Goal: Task Accomplishment & Management: Use online tool/utility

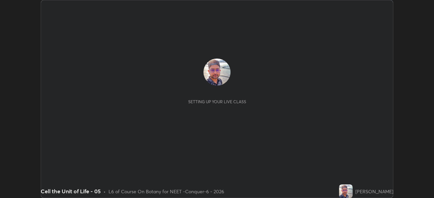
scroll to position [198, 434]
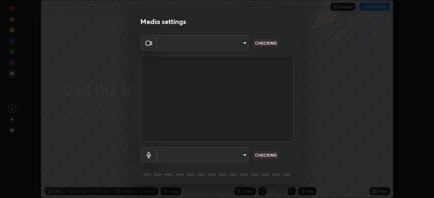
click at [223, 46] on body "Erase all Cell the Unit of Life - 05 Recording CLASS STARTS IN 10 MINS Settings…" at bounding box center [217, 99] width 434 height 198
type input "ad23c5e1eec40c929e15baf649206283bee037f2ec2e6fc856d192bb2adaae55"
type input "bacd120e2728bcaa93de399d5b14713bfd4da43ca453c7f8d7901db11a0ced92"
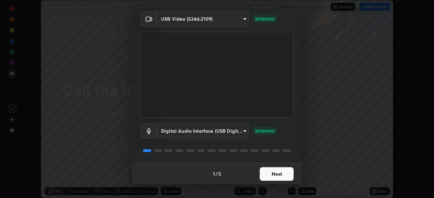
click at [279, 173] on button "Next" at bounding box center [277, 175] width 34 height 14
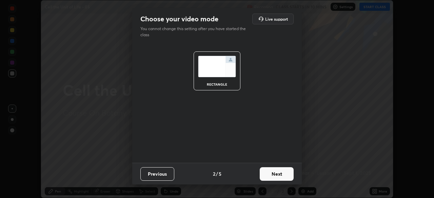
click at [282, 174] on button "Next" at bounding box center [277, 175] width 34 height 14
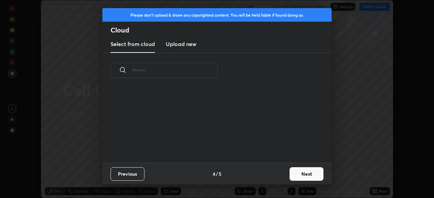
click at [291, 175] on button "Next" at bounding box center [307, 175] width 34 height 14
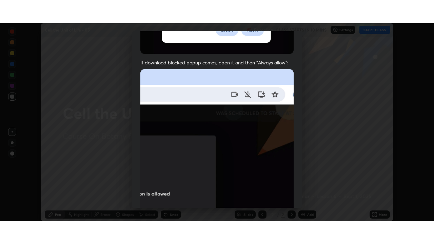
scroll to position [162, 0]
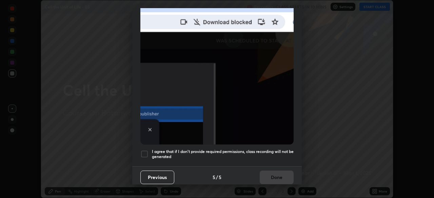
click at [150, 150] on div "I agree that if I don't provide required permissions, class recording will not …" at bounding box center [216, 154] width 153 height 8
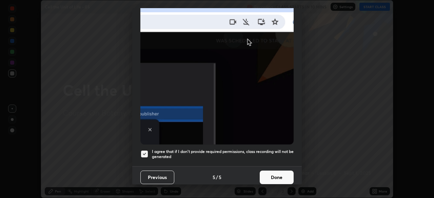
click at [280, 171] on button "Done" at bounding box center [277, 178] width 34 height 14
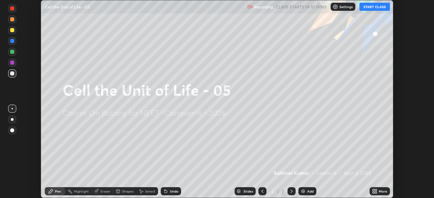
click at [375, 191] on icon at bounding box center [376, 191] width 2 height 2
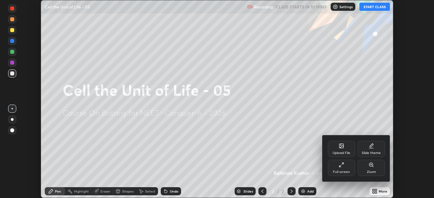
click at [343, 169] on div "Full screen" at bounding box center [341, 168] width 27 height 16
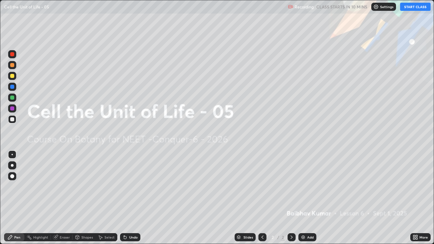
scroll to position [244, 434]
click at [379, 9] on div "Settings" at bounding box center [383, 7] width 25 height 8
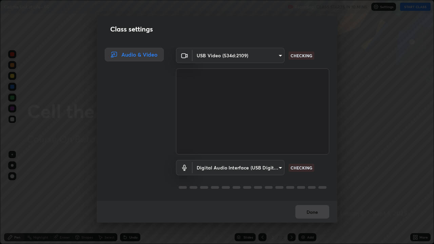
scroll to position [1, 0]
click at [310, 198] on button "Done" at bounding box center [312, 212] width 34 height 14
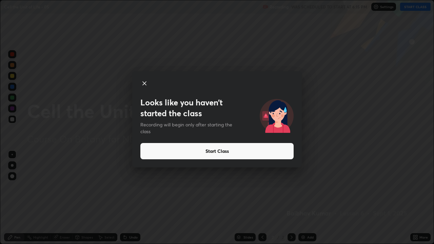
click at [191, 151] on button "Start Class" at bounding box center [216, 151] width 153 height 16
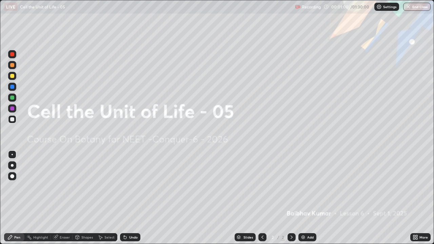
click at [12, 166] on div at bounding box center [12, 165] width 3 height 3
click at [307, 198] on div "Add" at bounding box center [310, 237] width 6 height 3
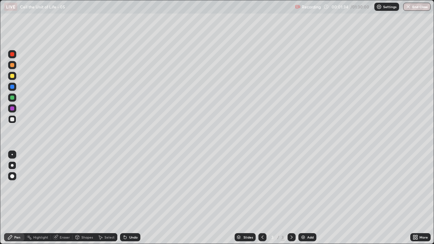
click at [9, 198] on div "Pen" at bounding box center [14, 238] width 20 height 14
click at [13, 198] on div "Pen" at bounding box center [14, 237] width 20 height 8
click at [414, 198] on icon at bounding box center [414, 236] width 2 height 2
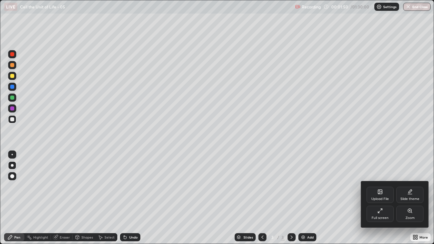
click at [386, 193] on div "Upload File" at bounding box center [380, 195] width 27 height 16
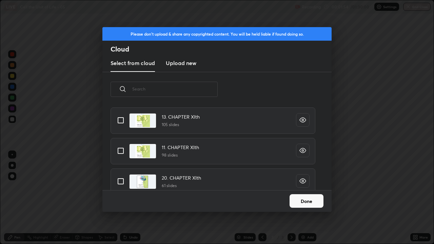
scroll to position [125, 0]
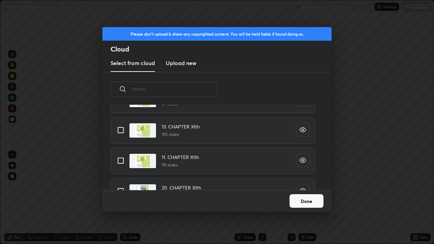
click at [190, 88] on input "text" at bounding box center [174, 89] width 85 height 29
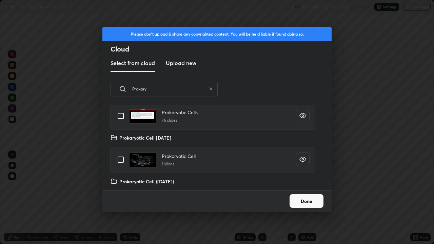
scroll to position [0, 0]
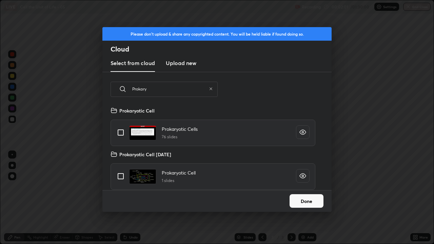
type input "Prokary"
click at [124, 133] on input "grid" at bounding box center [121, 132] width 14 height 14
checkbox input "true"
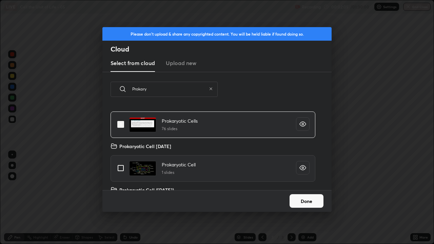
scroll to position [0, 0]
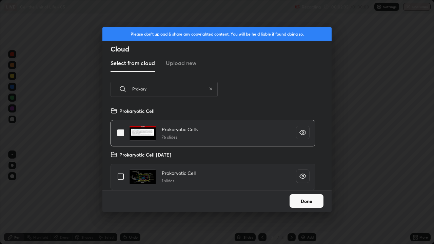
click at [310, 198] on button "Done" at bounding box center [307, 201] width 34 height 14
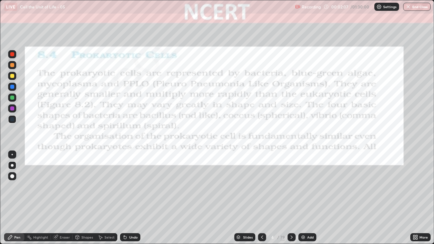
click at [239, 198] on icon at bounding box center [238, 237] width 3 height 2
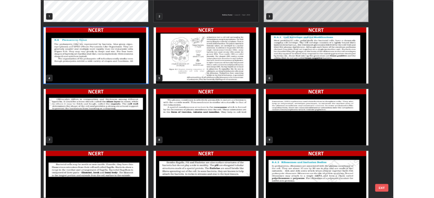
scroll to position [32, 0]
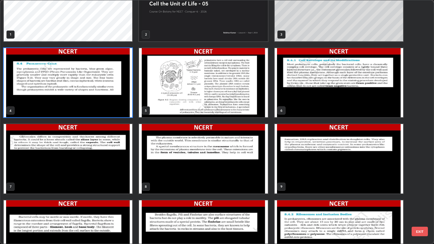
click at [299, 101] on img "grid" at bounding box center [339, 83] width 129 height 70
click at [300, 101] on img "grid" at bounding box center [339, 83] width 129 height 70
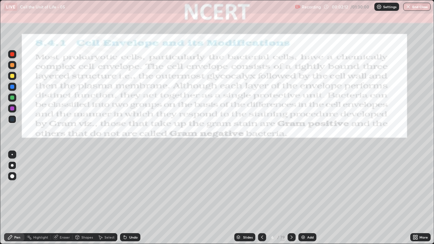
click at [299, 103] on img "grid" at bounding box center [339, 83] width 129 height 70
click at [89, 198] on div "Shapes" at bounding box center [87, 237] width 12 height 3
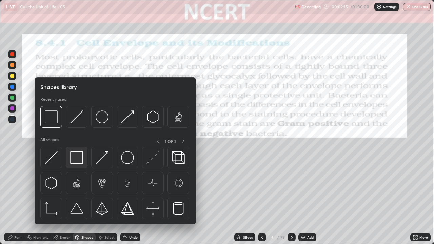
click at [79, 157] on img at bounding box center [76, 157] width 13 height 13
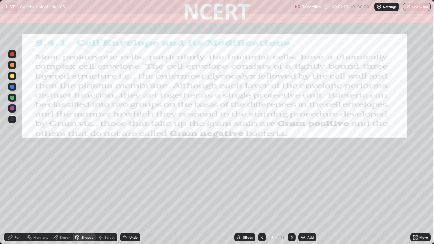
click at [12, 56] on div at bounding box center [12, 54] width 4 height 4
click at [13, 57] on div at bounding box center [12, 54] width 8 height 8
click at [84, 198] on div "Shapes" at bounding box center [87, 237] width 12 height 3
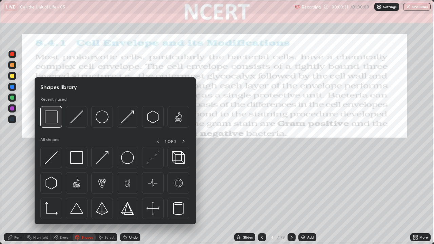
click at [52, 114] on img at bounding box center [51, 117] width 13 height 13
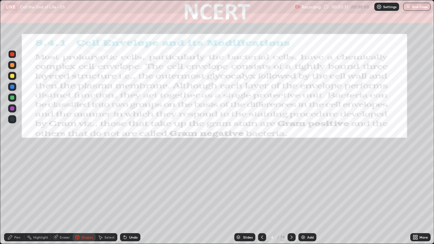
click at [12, 55] on div at bounding box center [12, 54] width 4 height 4
click at [304, 198] on div "Add" at bounding box center [307, 237] width 18 height 8
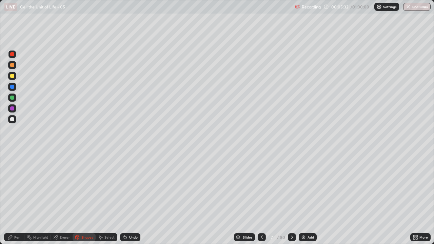
click at [416, 198] on icon at bounding box center [417, 236] width 2 height 2
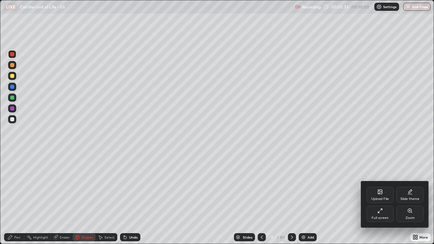
click at [385, 198] on div "Full screen" at bounding box center [380, 214] width 27 height 16
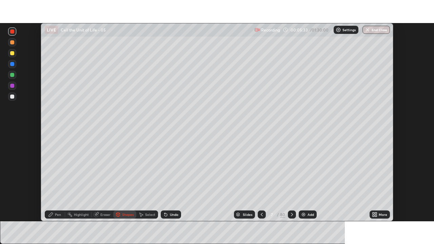
scroll to position [33718, 33483]
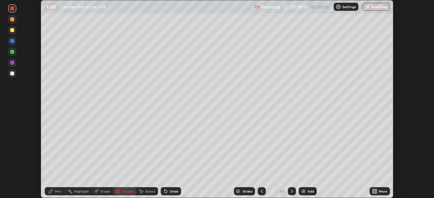
click at [264, 188] on div at bounding box center [262, 192] width 8 height 8
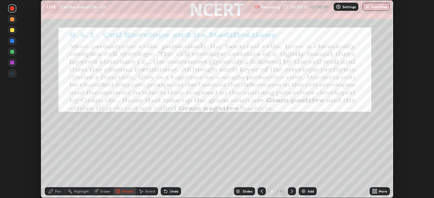
click at [373, 193] on icon at bounding box center [374, 193] width 2 height 2
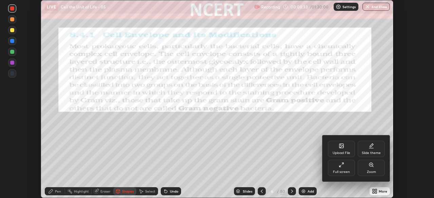
click at [344, 166] on div "Full screen" at bounding box center [341, 168] width 27 height 16
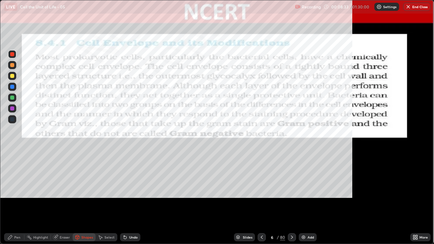
scroll to position [244, 434]
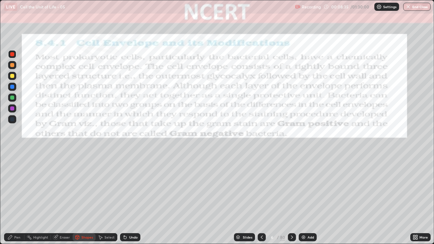
click at [64, 198] on div "Eraser" at bounding box center [65, 237] width 10 height 3
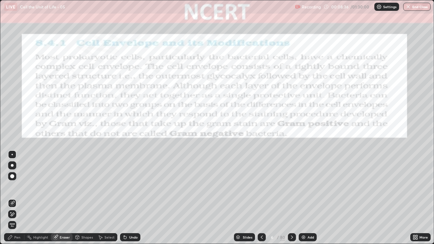
click at [82, 198] on div "Shapes" at bounding box center [87, 237] width 12 height 3
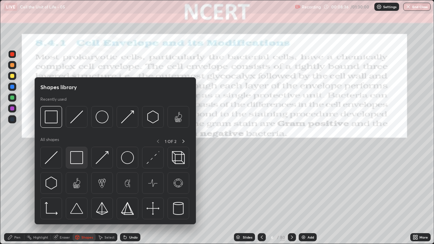
click at [76, 160] on img at bounding box center [76, 157] width 13 height 13
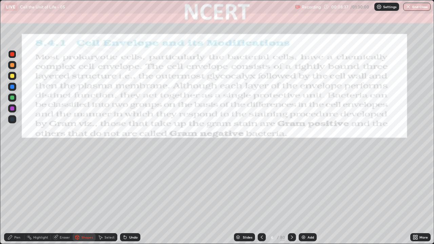
click at [14, 85] on div at bounding box center [12, 87] width 8 height 8
click at [11, 198] on icon at bounding box center [10, 237] width 4 height 4
click at [13, 120] on div at bounding box center [12, 119] width 4 height 4
click at [12, 110] on div at bounding box center [12, 108] width 4 height 4
click at [291, 198] on icon at bounding box center [291, 237] width 5 height 5
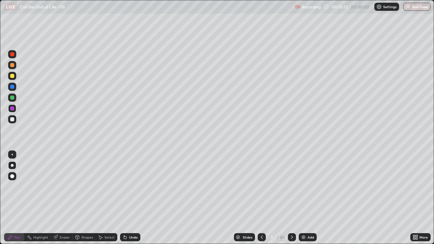
click at [291, 198] on icon at bounding box center [291, 237] width 5 height 5
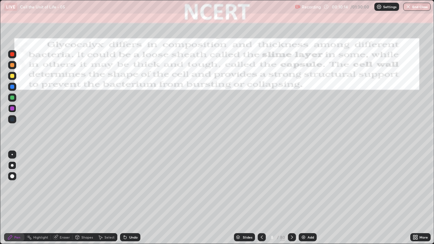
click at [90, 198] on div "Shapes" at bounding box center [87, 237] width 12 height 3
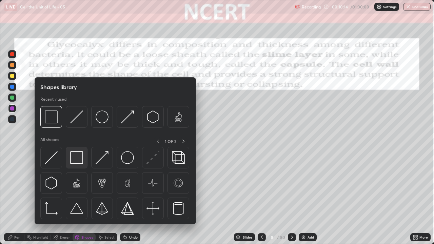
click at [80, 155] on img at bounding box center [76, 157] width 13 height 13
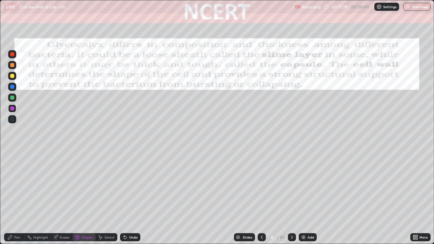
click at [291, 198] on icon at bounding box center [292, 237] width 2 height 3
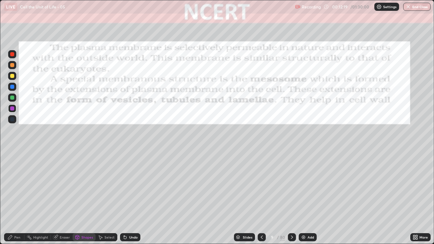
click at [17, 198] on div "Pen" at bounding box center [17, 237] width 6 height 3
click at [12, 166] on div at bounding box center [12, 165] width 3 height 3
click at [13, 110] on div at bounding box center [12, 108] width 4 height 4
click at [15, 198] on div "Pen" at bounding box center [17, 237] width 6 height 3
click at [237, 198] on icon at bounding box center [237, 237] width 3 height 2
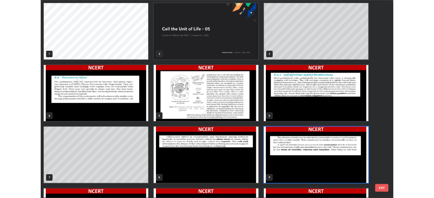
scroll to position [241, 430]
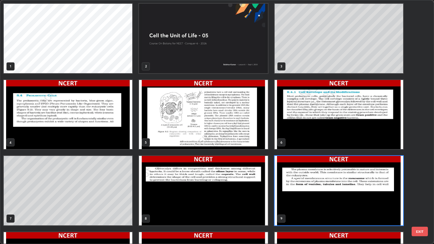
click at [104, 122] on img "grid" at bounding box center [68, 115] width 129 height 70
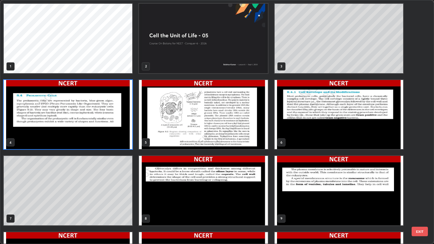
click at [104, 122] on img "grid" at bounding box center [68, 115] width 129 height 70
click at [108, 123] on img "grid" at bounding box center [68, 115] width 129 height 70
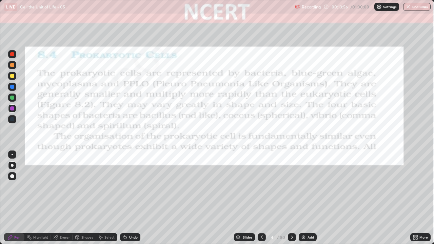
click at [85, 198] on div "Shapes" at bounding box center [87, 237] width 12 height 3
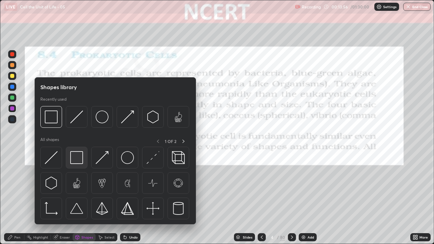
click at [75, 157] on img at bounding box center [76, 157] width 13 height 13
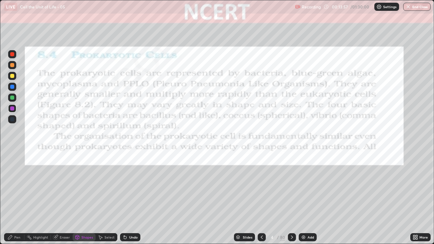
click at [14, 54] on div at bounding box center [12, 54] width 4 height 4
click at [16, 198] on div "Pen" at bounding box center [14, 237] width 20 height 8
click at [81, 198] on div "Shapes" at bounding box center [87, 237] width 12 height 3
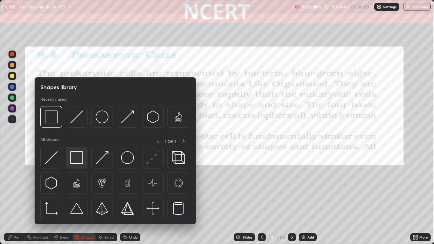
click at [74, 158] on img at bounding box center [76, 157] width 13 height 13
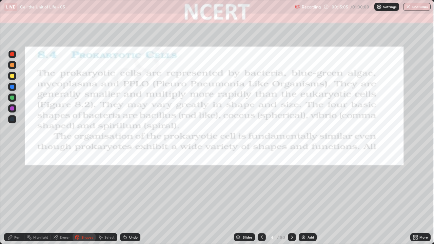
click at [415, 198] on icon at bounding box center [415, 237] width 5 height 5
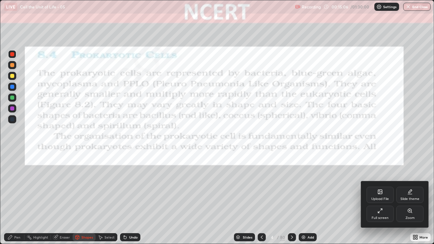
click at [383, 198] on div "Full screen" at bounding box center [380, 214] width 27 height 16
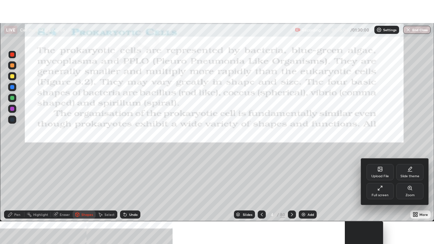
scroll to position [33718, 33483]
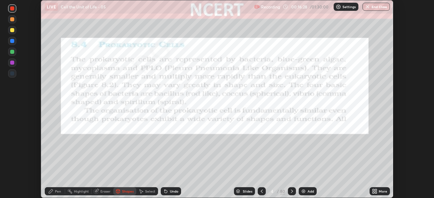
click at [373, 193] on icon at bounding box center [374, 193] width 2 height 2
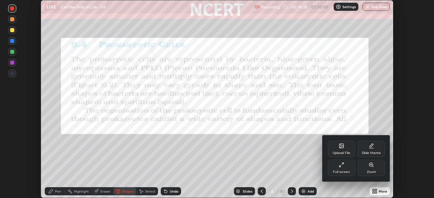
click at [347, 171] on div "Full screen" at bounding box center [341, 172] width 17 height 3
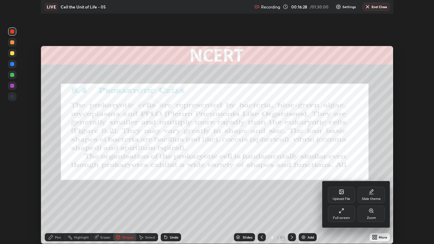
scroll to position [244, 434]
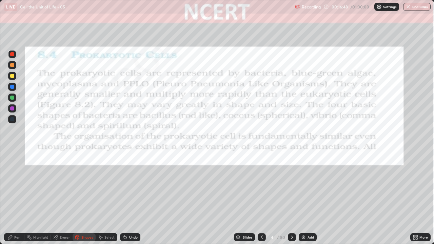
click at [12, 198] on icon at bounding box center [9, 237] width 5 height 5
click at [12, 119] on div at bounding box center [12, 119] width 4 height 4
click at [13, 108] on div at bounding box center [12, 108] width 4 height 4
click at [291, 198] on icon at bounding box center [291, 237] width 5 height 5
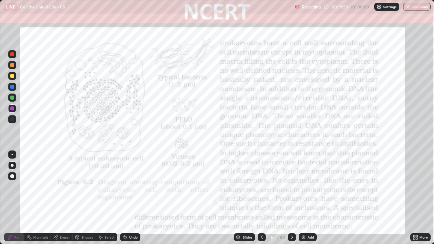
click at [9, 198] on icon at bounding box center [9, 237] width 5 height 5
click at [311, 198] on div "Add" at bounding box center [311, 237] width 6 height 3
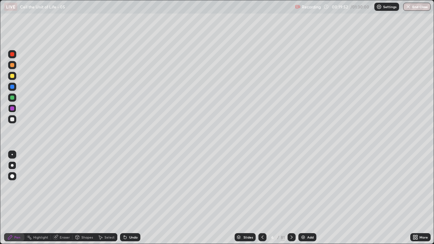
click at [12, 198] on icon at bounding box center [9, 237] width 5 height 5
click at [13, 164] on div at bounding box center [12, 165] width 8 height 8
click at [13, 119] on div at bounding box center [12, 119] width 4 height 4
click at [13, 77] on div at bounding box center [12, 76] width 4 height 4
click at [12, 118] on div at bounding box center [12, 119] width 4 height 4
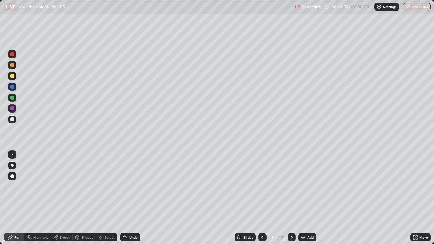
click at [131, 198] on div "Undo" at bounding box center [133, 237] width 8 height 3
click at [12, 97] on div at bounding box center [12, 98] width 4 height 4
click at [133, 198] on div "Undo" at bounding box center [133, 237] width 8 height 3
click at [12, 119] on div at bounding box center [12, 119] width 4 height 4
click at [13, 97] on div at bounding box center [12, 98] width 4 height 4
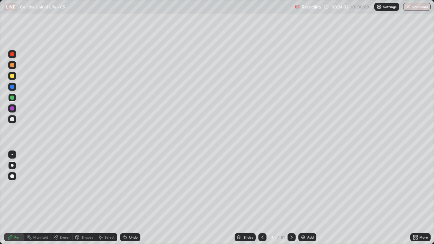
click at [12, 166] on div at bounding box center [12, 165] width 3 height 3
click at [14, 119] on div at bounding box center [12, 119] width 4 height 4
click at [15, 198] on div "Pen" at bounding box center [17, 237] width 6 height 3
click at [134, 198] on div "Undo" at bounding box center [133, 237] width 8 height 3
click at [13, 98] on div at bounding box center [12, 98] width 4 height 4
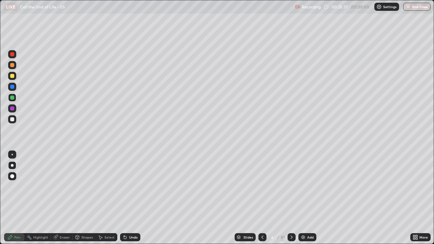
click at [65, 198] on div "Eraser" at bounding box center [65, 237] width 10 height 3
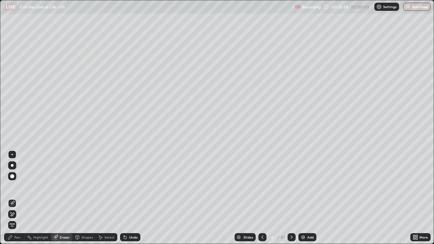
click at [14, 198] on icon at bounding box center [13, 202] width 4 height 3
click at [15, 198] on div "Pen" at bounding box center [17, 237] width 6 height 3
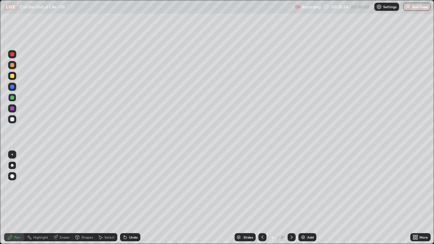
click at [15, 97] on div at bounding box center [12, 98] width 8 height 8
click at [63, 198] on div "Eraser" at bounding box center [62, 237] width 22 height 8
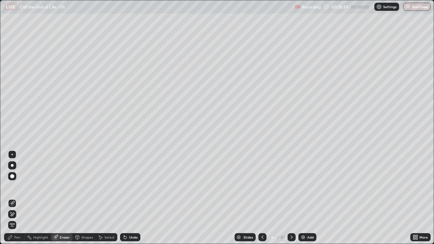
click at [11, 198] on icon at bounding box center [11, 212] width 1 height 1
click at [11, 198] on icon at bounding box center [9, 237] width 5 height 5
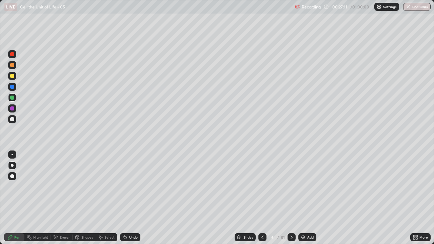
click at [13, 98] on div at bounding box center [12, 98] width 4 height 4
click at [12, 166] on div at bounding box center [12, 165] width 3 height 3
click at [15, 77] on div at bounding box center [12, 76] width 8 height 8
click at [12, 69] on div at bounding box center [12, 65] width 8 height 8
click at [11, 198] on icon at bounding box center [10, 237] width 4 height 4
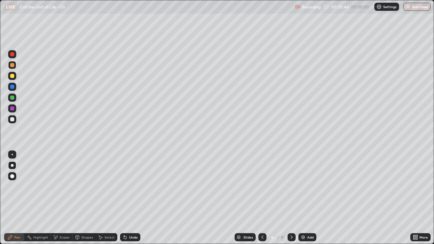
click at [8, 165] on div at bounding box center [12, 165] width 8 height 8
click at [237, 198] on div "Slides" at bounding box center [245, 237] width 21 height 8
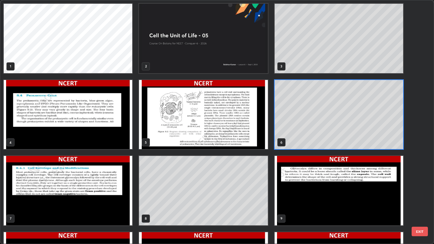
scroll to position [241, 430]
click at [167, 112] on img "grid" at bounding box center [203, 115] width 129 height 70
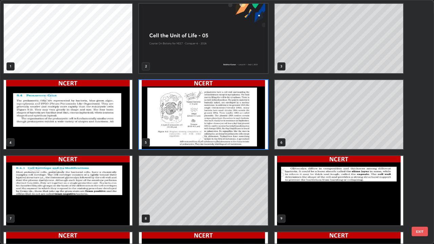
click at [167, 115] on img "grid" at bounding box center [203, 115] width 129 height 70
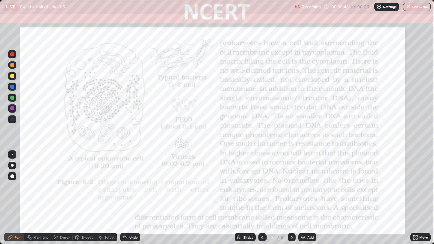
click at [167, 115] on img "grid" at bounding box center [203, 115] width 129 height 70
click at [81, 198] on div "Shapes" at bounding box center [84, 237] width 23 height 8
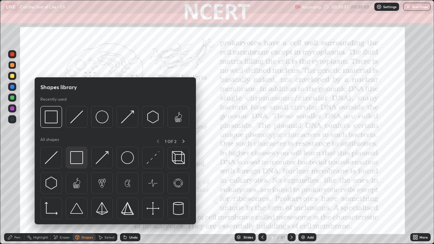
click at [77, 158] on img at bounding box center [76, 157] width 13 height 13
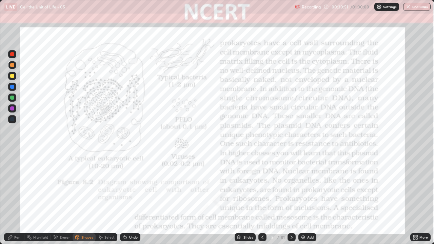
click at [11, 53] on div at bounding box center [12, 54] width 4 height 4
click at [9, 198] on icon at bounding box center [10, 237] width 4 height 4
click at [15, 119] on div at bounding box center [12, 119] width 8 height 8
click at [238, 198] on icon at bounding box center [238, 237] width 3 height 2
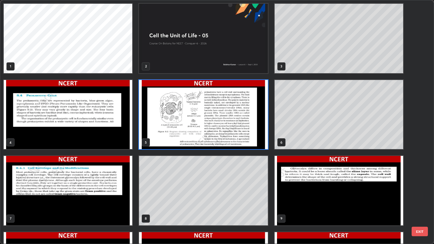
click at [234, 49] on img "grid" at bounding box center [203, 39] width 129 height 70
click at [230, 52] on img "grid" at bounding box center [203, 39] width 129 height 70
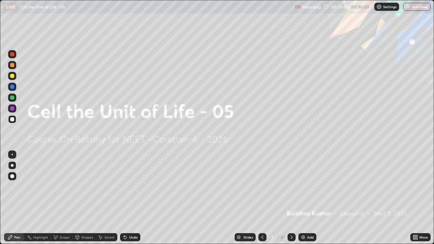
click at [231, 50] on img "grid" at bounding box center [203, 39] width 129 height 70
click at [233, 49] on img "grid" at bounding box center [203, 39] width 129 height 70
click at [239, 198] on icon at bounding box center [238, 237] width 3 height 2
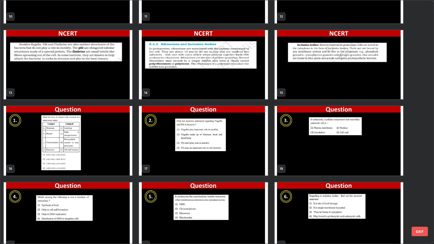
scroll to position [276, 0]
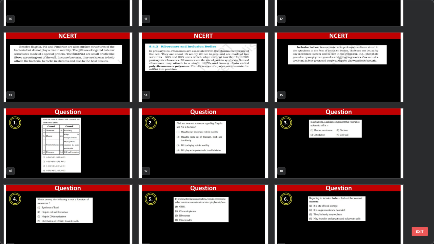
click at [110, 153] on img "grid" at bounding box center [68, 144] width 129 height 70
click at [109, 152] on img "grid" at bounding box center [68, 144] width 129 height 70
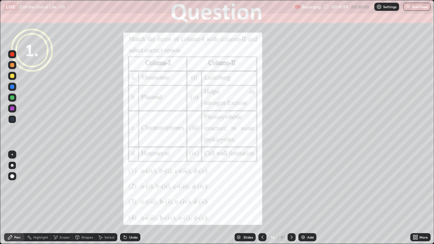
click at [106, 151] on img "grid" at bounding box center [68, 144] width 129 height 70
click at [291, 198] on icon at bounding box center [291, 237] width 5 height 5
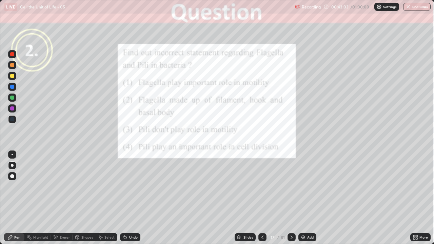
click at [291, 198] on icon at bounding box center [291, 237] width 5 height 5
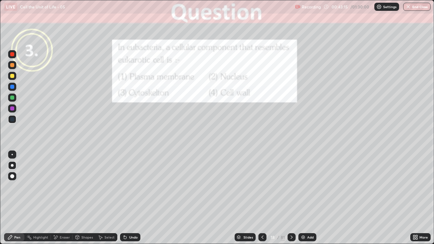
click at [291, 198] on icon at bounding box center [291, 237] width 5 height 5
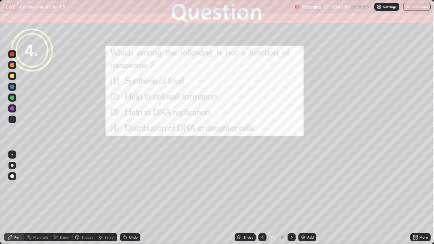
click at [291, 198] on icon at bounding box center [291, 237] width 5 height 5
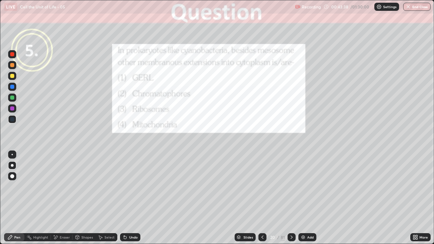
click at [291, 198] on icon at bounding box center [291, 237] width 5 height 5
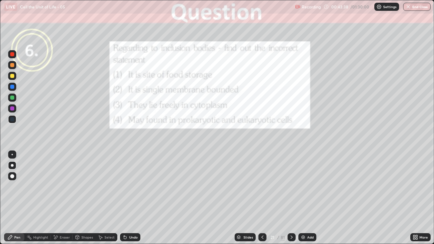
click at [261, 198] on icon at bounding box center [262, 237] width 5 height 5
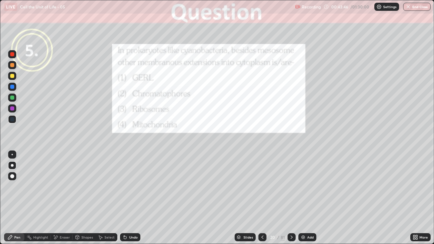
click at [291, 198] on icon at bounding box center [291, 237] width 5 height 5
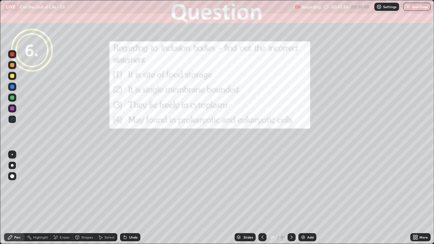
click at [291, 198] on icon at bounding box center [291, 237] width 5 height 5
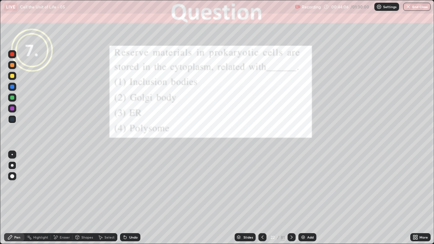
click at [291, 198] on icon at bounding box center [291, 237] width 5 height 5
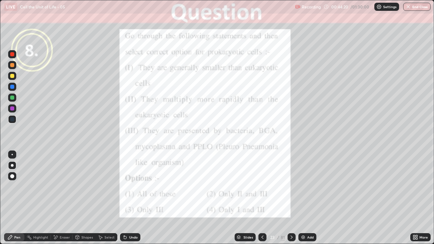
click at [291, 198] on icon at bounding box center [291, 237] width 5 height 5
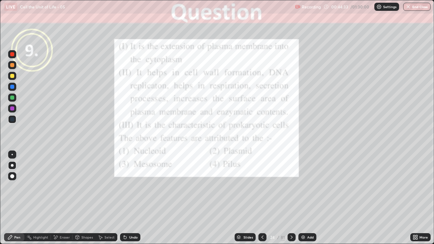
click at [291, 198] on icon at bounding box center [291, 237] width 5 height 5
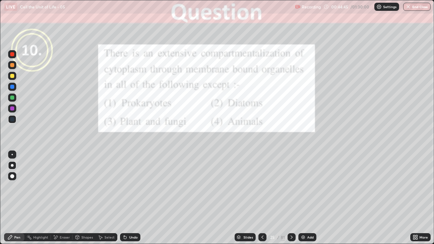
click at [291, 198] on icon at bounding box center [291, 237] width 5 height 5
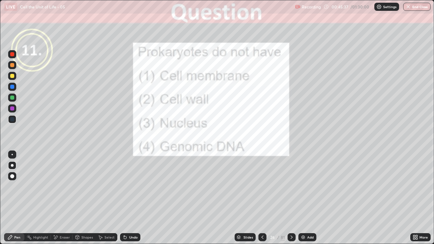
click at [291, 198] on icon at bounding box center [292, 237] width 2 height 3
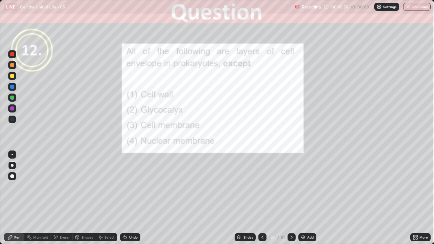
click at [291, 198] on div at bounding box center [292, 237] width 8 height 8
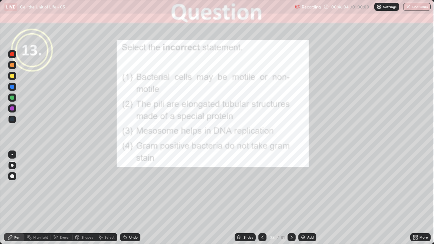
click at [291, 198] on icon at bounding box center [291, 237] width 5 height 5
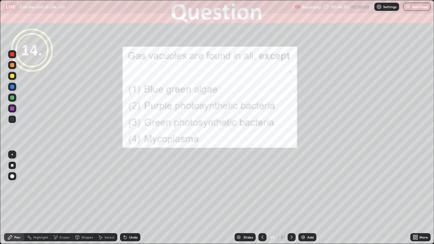
click at [291, 198] on icon at bounding box center [291, 237] width 5 height 5
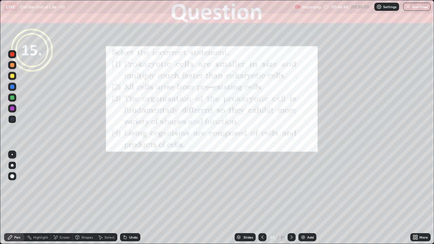
click at [13, 54] on div at bounding box center [12, 54] width 4 height 4
click at [262, 198] on icon at bounding box center [262, 237] width 5 height 5
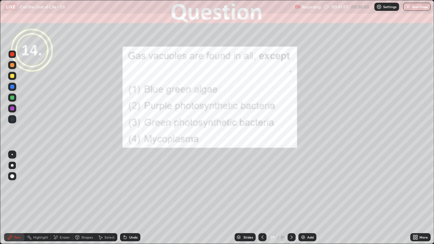
click at [260, 198] on icon at bounding box center [262, 237] width 5 height 5
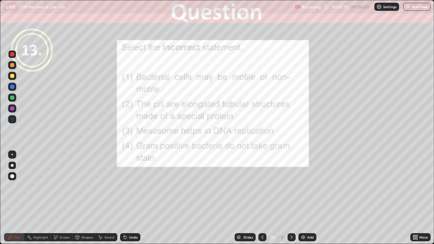
click at [261, 198] on icon at bounding box center [262, 237] width 5 height 5
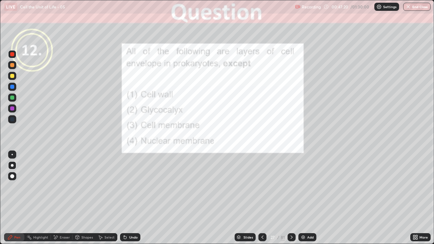
click at [262, 198] on icon at bounding box center [262, 237] width 5 height 5
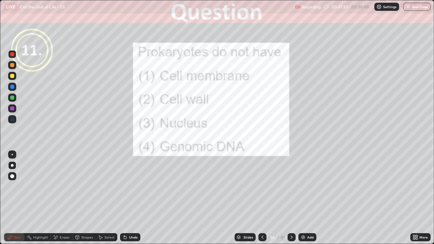
click at [262, 198] on icon at bounding box center [262, 237] width 5 height 5
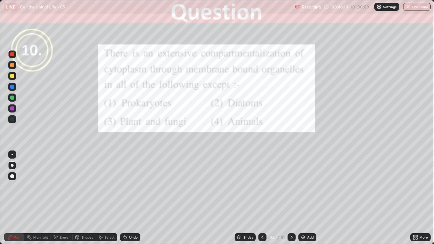
click at [261, 198] on div at bounding box center [262, 237] width 8 height 8
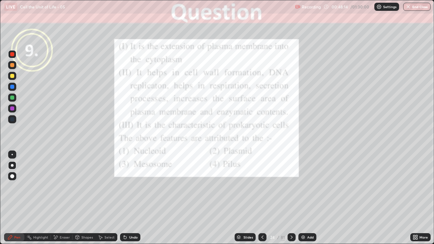
click at [261, 198] on div at bounding box center [262, 237] width 8 height 8
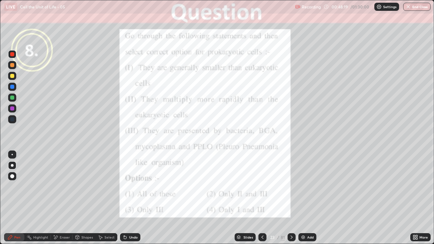
click at [260, 198] on icon at bounding box center [262, 237] width 5 height 5
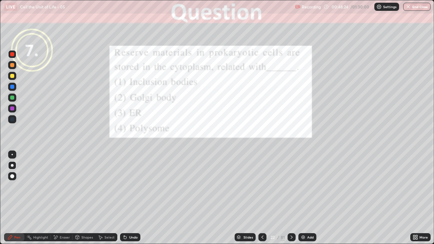
click at [263, 198] on icon at bounding box center [262, 237] width 5 height 5
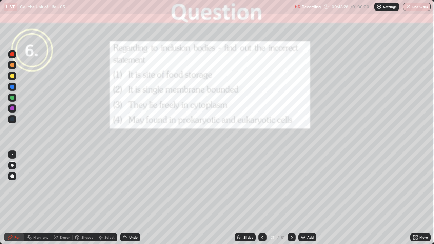
click at [262, 198] on div at bounding box center [262, 237] width 8 height 8
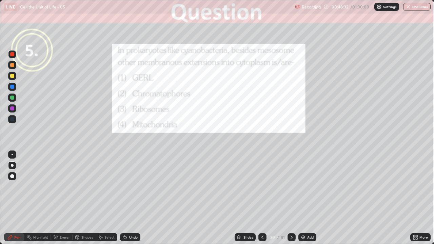
click at [263, 198] on icon at bounding box center [262, 237] width 5 height 5
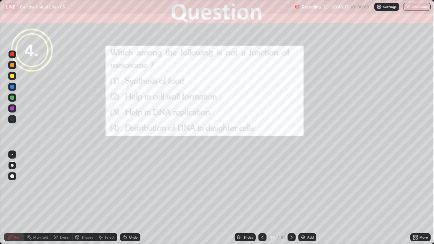
click at [261, 198] on icon at bounding box center [262, 237] width 5 height 5
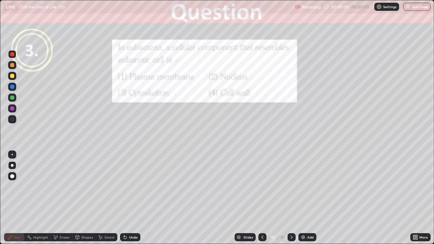
click at [260, 198] on icon at bounding box center [262, 237] width 5 height 5
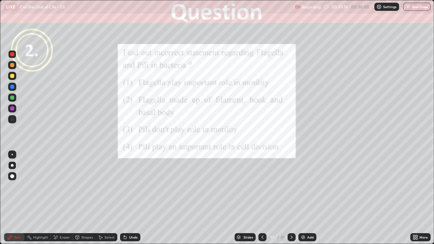
click at [262, 198] on icon at bounding box center [262, 237] width 5 height 5
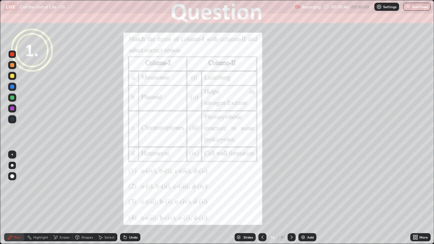
click at [12, 198] on icon at bounding box center [9, 237] width 5 height 5
click at [11, 169] on div at bounding box center [12, 165] width 8 height 8
click at [306, 198] on div "Add" at bounding box center [307, 237] width 18 height 8
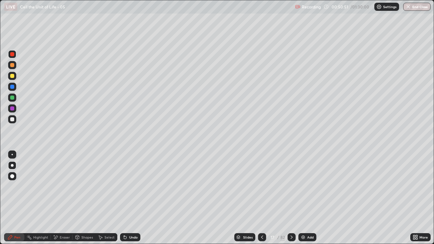
click at [416, 198] on icon at bounding box center [417, 239] width 2 height 2
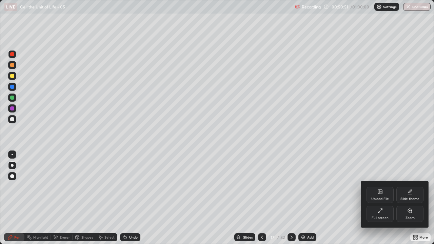
click at [386, 195] on div "Upload File" at bounding box center [380, 195] width 27 height 16
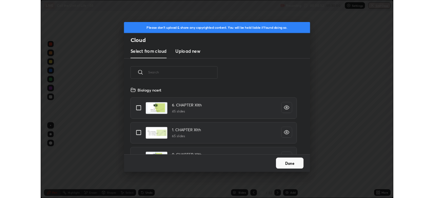
scroll to position [83, 218]
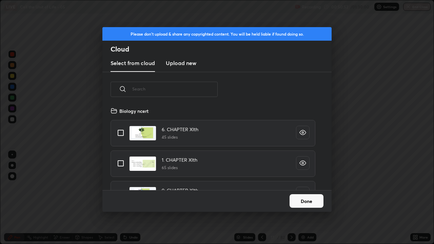
click at [167, 89] on input "text" at bounding box center [174, 89] width 85 height 29
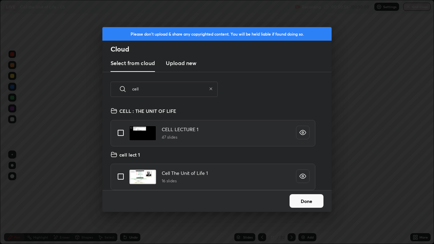
type input "cell"
click at [211, 89] on icon at bounding box center [211, 89] width 3 height 3
click at [317, 198] on button "Done" at bounding box center [307, 201] width 34 height 14
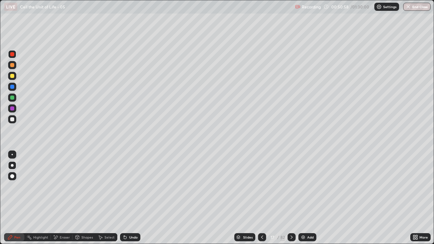
click at [416, 198] on icon at bounding box center [417, 236] width 2 height 2
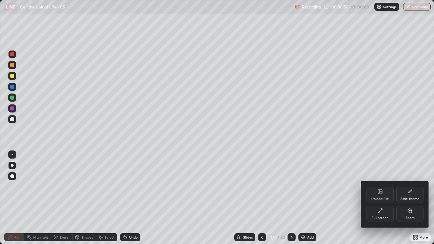
click at [380, 198] on icon at bounding box center [378, 212] width 1 height 1
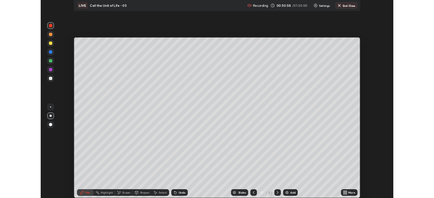
scroll to position [33718, 33483]
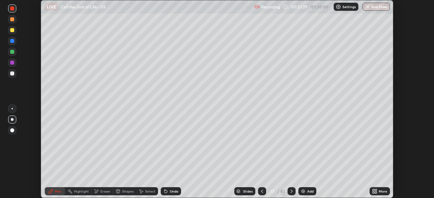
click at [376, 193] on icon at bounding box center [376, 193] width 2 height 2
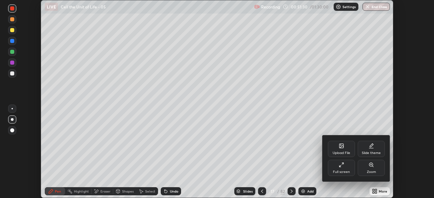
click at [345, 149] on div "Upload File" at bounding box center [341, 149] width 27 height 16
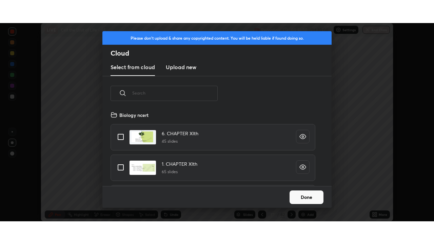
scroll to position [75, 218]
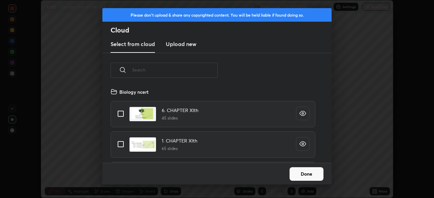
click at [181, 45] on h3 "Upload new" at bounding box center [181, 44] width 31 height 8
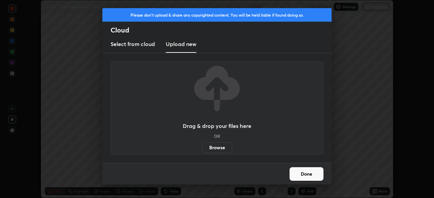
click at [218, 149] on label "Browse" at bounding box center [217, 147] width 30 height 11
click at [202, 149] on input "Browse" at bounding box center [202, 147] width 0 height 11
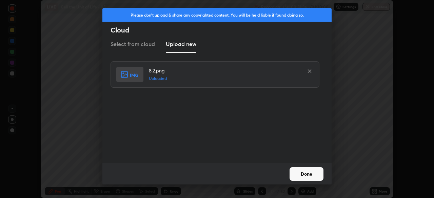
click at [315, 172] on button "Done" at bounding box center [307, 175] width 34 height 14
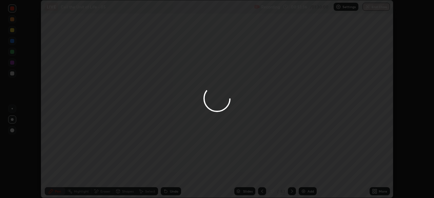
click at [377, 190] on icon at bounding box center [376, 191] width 2 height 2
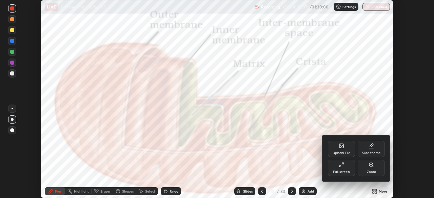
click at [346, 171] on div "Full screen" at bounding box center [341, 172] width 17 height 3
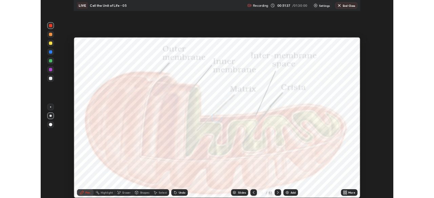
scroll to position [244, 434]
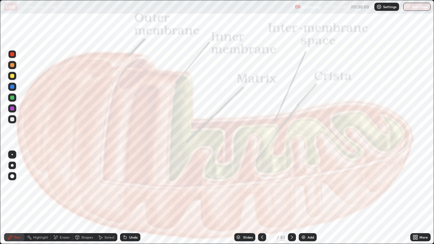
click at [15, 164] on div at bounding box center [12, 165] width 8 height 8
click at [9, 198] on icon at bounding box center [9, 237] width 5 height 5
click at [12, 165] on div at bounding box center [12, 165] width 3 height 3
click at [309, 198] on div "Add" at bounding box center [311, 237] width 6 height 3
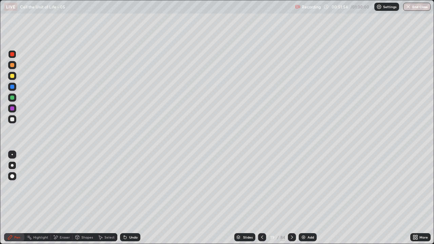
click at [15, 198] on div "Pen" at bounding box center [17, 237] width 6 height 3
click at [13, 166] on div at bounding box center [12, 165] width 3 height 3
click at [14, 121] on div at bounding box center [12, 119] width 8 height 8
click at [11, 76] on div at bounding box center [12, 76] width 4 height 4
click at [12, 86] on div at bounding box center [12, 87] width 4 height 4
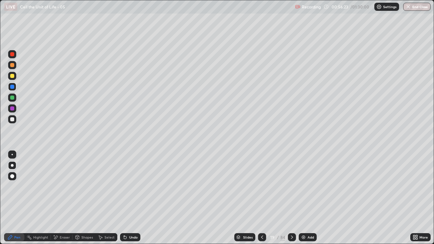
click at [13, 119] on div at bounding box center [12, 119] width 4 height 4
click at [416, 198] on icon at bounding box center [417, 236] width 2 height 2
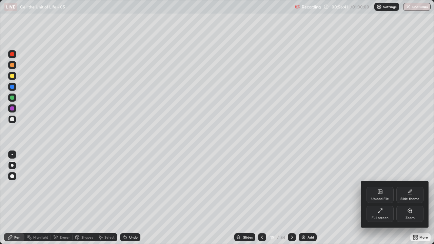
click at [384, 198] on div "Full screen" at bounding box center [380, 214] width 27 height 16
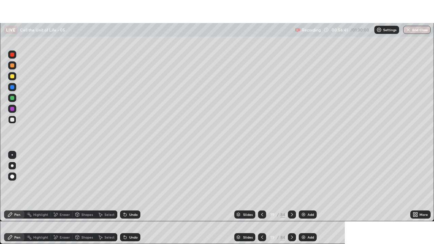
scroll to position [33718, 33483]
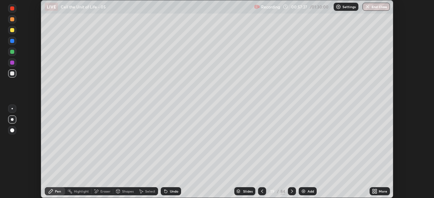
click at [261, 192] on icon at bounding box center [261, 191] width 5 height 5
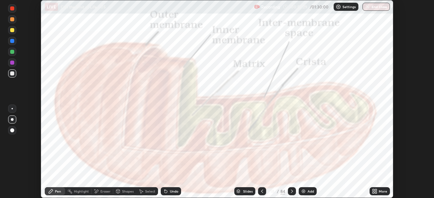
click at [375, 192] on icon at bounding box center [374, 191] width 5 height 5
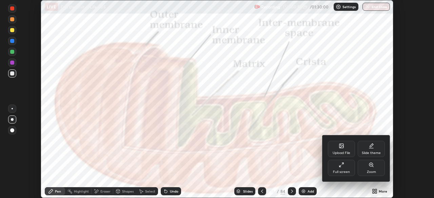
click at [350, 170] on div "Full screen" at bounding box center [341, 168] width 27 height 16
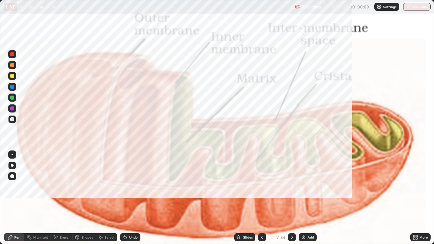
scroll to position [244, 434]
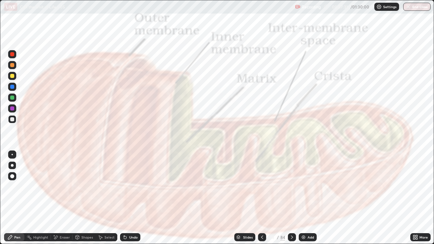
click at [85, 198] on div "Shapes" at bounding box center [87, 237] width 12 height 3
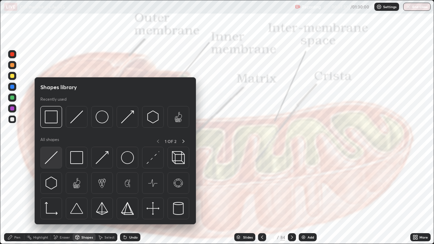
click at [55, 159] on img at bounding box center [51, 157] width 13 height 13
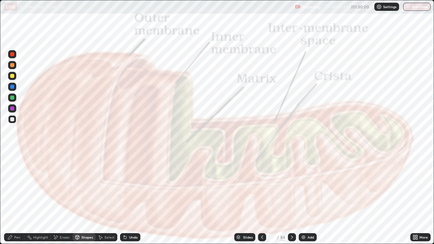
click at [12, 108] on div at bounding box center [12, 108] width 4 height 4
click at [17, 198] on div "Pen" at bounding box center [17, 237] width 6 height 3
click at [14, 106] on div at bounding box center [12, 108] width 4 height 4
click at [12, 55] on div at bounding box center [12, 54] width 4 height 4
click at [15, 198] on div "Pen" at bounding box center [17, 237] width 6 height 3
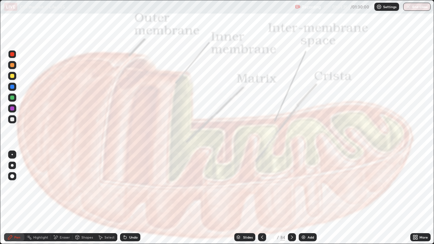
click at [15, 164] on div at bounding box center [12, 165] width 8 height 8
click at [13, 109] on div at bounding box center [12, 108] width 4 height 4
click at [307, 198] on div "Add" at bounding box center [308, 237] width 18 height 8
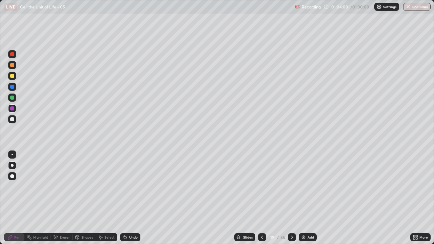
click at [108, 198] on div "Select" at bounding box center [109, 237] width 10 height 3
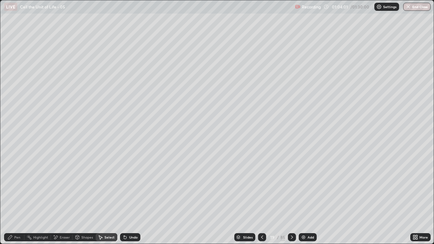
click at [83, 198] on div "Shapes" at bounding box center [87, 237] width 12 height 3
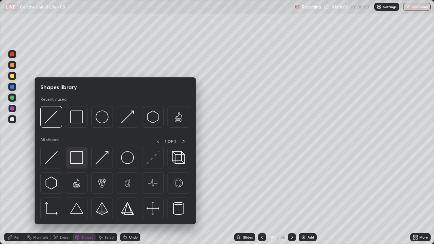
click at [79, 152] on img at bounding box center [76, 157] width 13 height 13
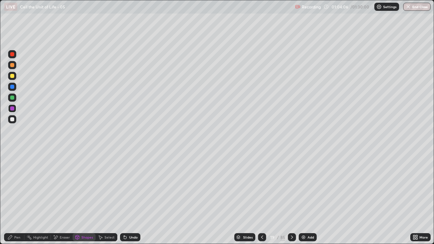
click at [77, 198] on icon at bounding box center [77, 238] width 0 height 2
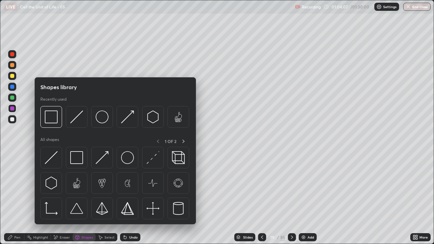
click at [61, 198] on div "Eraser" at bounding box center [65, 237] width 10 height 3
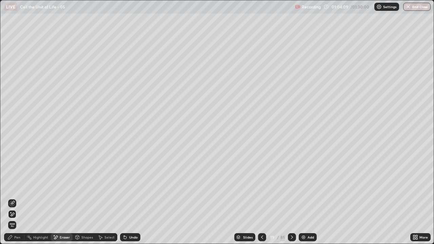
click at [131, 198] on div "Undo" at bounding box center [133, 237] width 8 height 3
click at [14, 198] on div "Pen" at bounding box center [14, 237] width 20 height 8
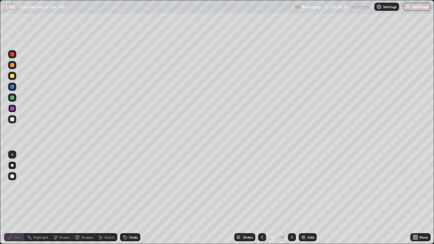
click at [67, 198] on div "Eraser" at bounding box center [62, 237] width 22 height 8
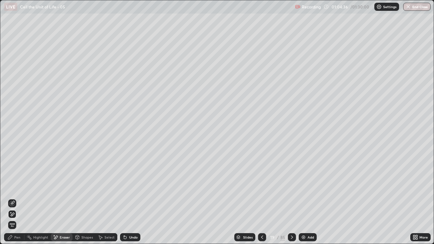
click at [13, 198] on icon at bounding box center [11, 215] width 5 height 6
click at [15, 198] on div "Pen" at bounding box center [17, 237] width 6 height 3
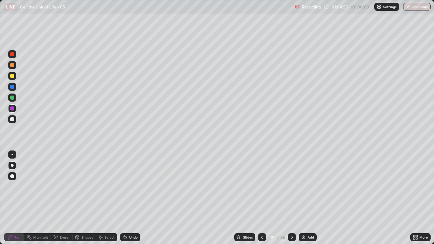
click at [129, 198] on div "Undo" at bounding box center [133, 237] width 8 height 3
click at [65, 198] on div "Eraser" at bounding box center [62, 237] width 22 height 8
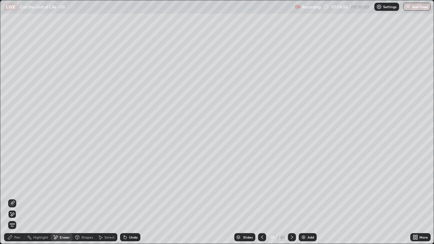
click at [15, 198] on icon at bounding box center [11, 203] width 5 height 5
click at [14, 198] on div "Pen" at bounding box center [17, 237] width 6 height 3
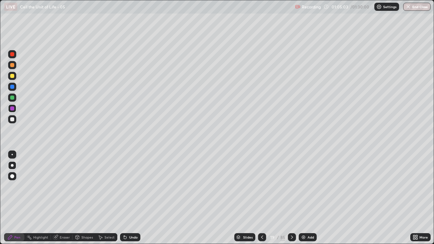
click at [13, 97] on div at bounding box center [12, 98] width 4 height 4
click at [13, 120] on div at bounding box center [12, 119] width 4 height 4
click at [23, 198] on div "Pen" at bounding box center [14, 237] width 20 height 8
click at [14, 85] on div at bounding box center [12, 87] width 4 height 4
click at [15, 119] on div at bounding box center [12, 119] width 8 height 8
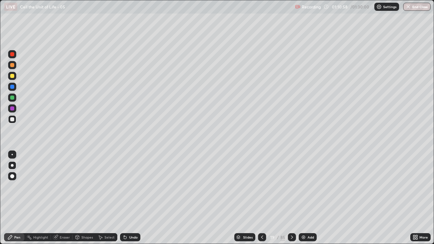
click at [12, 120] on div at bounding box center [12, 119] width 4 height 4
click at [239, 198] on icon at bounding box center [238, 237] width 4 height 4
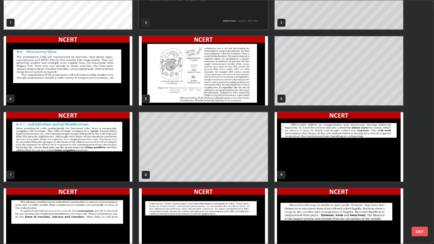
scroll to position [0, 0]
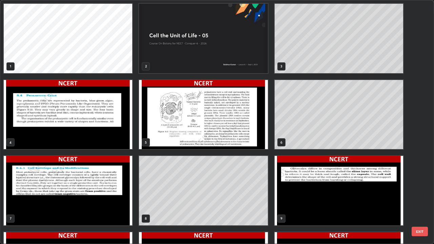
click at [247, 52] on img "grid" at bounding box center [203, 39] width 129 height 70
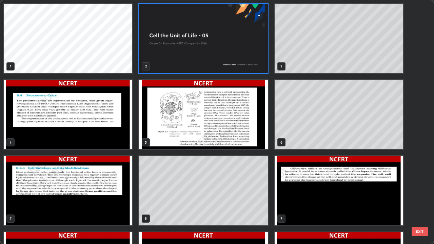
click at [247, 52] on img "grid" at bounding box center [203, 39] width 129 height 70
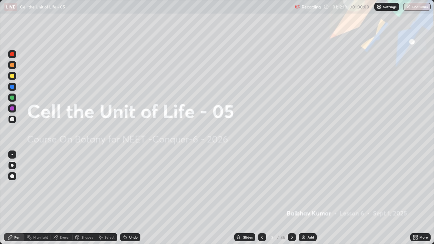
click at [250, 52] on img "grid" at bounding box center [203, 39] width 129 height 70
click at [414, 198] on icon at bounding box center [414, 239] width 2 height 2
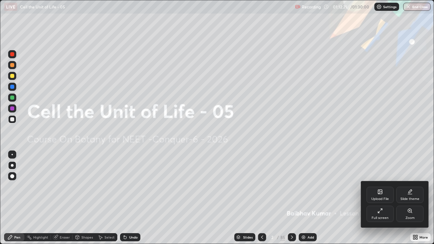
click at [383, 194] on icon at bounding box center [379, 191] width 5 height 5
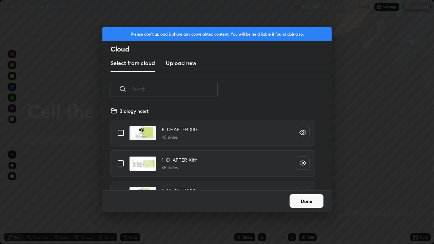
scroll to position [83, 218]
click at [173, 90] on input "text" at bounding box center [174, 89] width 85 height 29
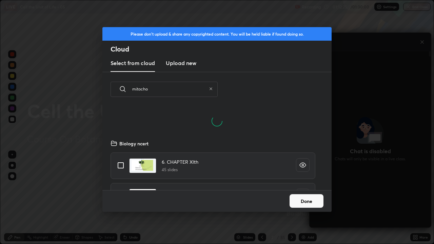
scroll to position [2, 4]
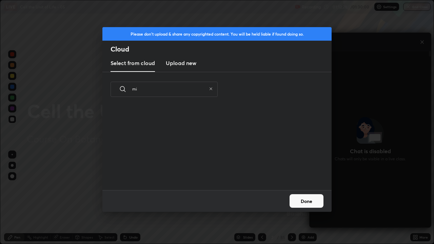
type input "m"
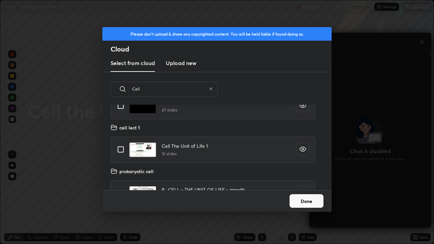
scroll to position [0, 0]
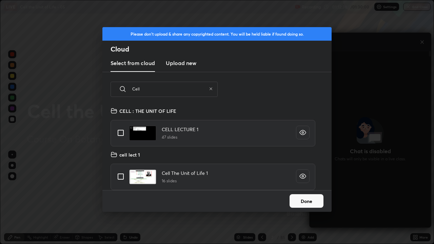
type input "Cell"
click at [211, 90] on icon at bounding box center [211, 89] width 4 height 4
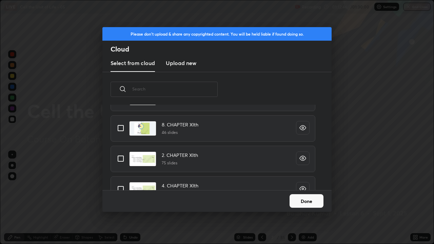
scroll to position [575, 0]
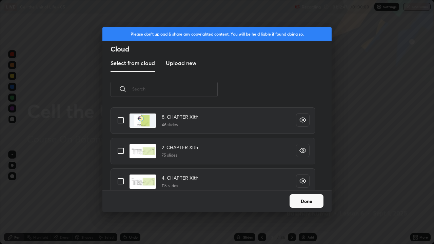
click at [122, 119] on input "grid" at bounding box center [121, 120] width 14 height 14
checkbox input "true"
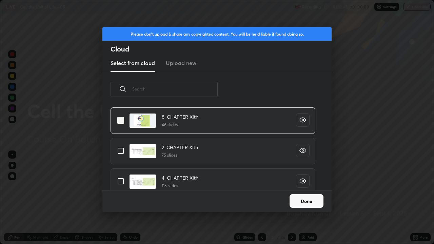
click at [310, 198] on button "Done" at bounding box center [307, 201] width 34 height 14
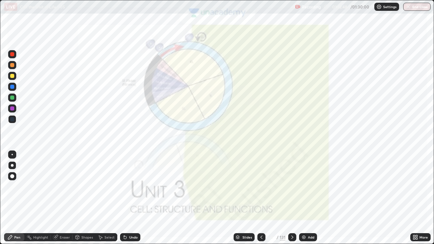
click at [238, 198] on icon at bounding box center [238, 237] width 4 height 4
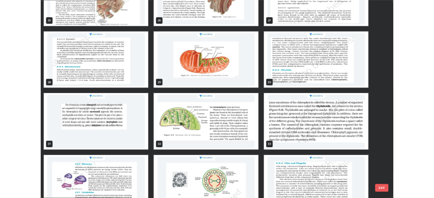
scroll to position [636, 0]
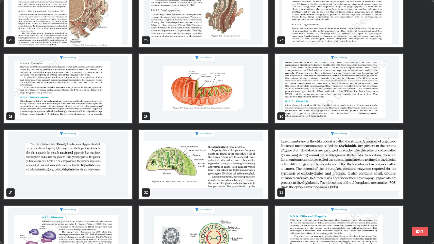
click at [114, 109] on img "grid" at bounding box center [68, 89] width 129 height 70
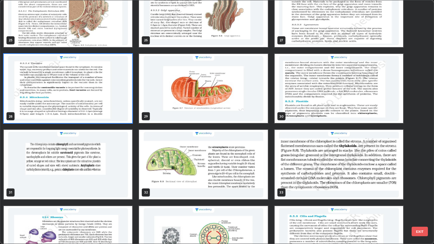
click at [114, 111] on img "grid" at bounding box center [68, 89] width 129 height 70
click at [113, 111] on img "grid" at bounding box center [68, 89] width 129 height 70
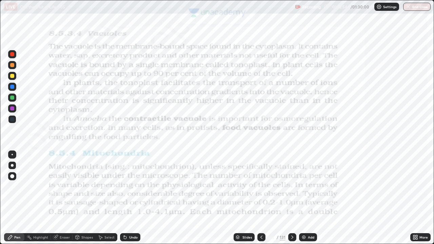
click at [88, 198] on div "Shapes" at bounding box center [87, 237] width 12 height 3
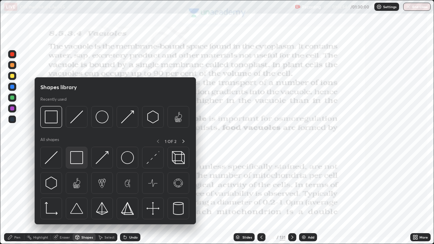
click at [77, 160] on img at bounding box center [76, 157] width 13 height 13
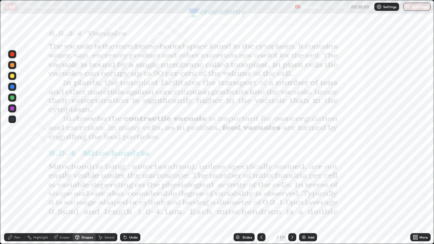
click at [12, 54] on div at bounding box center [12, 54] width 4 height 4
click at [11, 198] on icon at bounding box center [10, 237] width 4 height 4
click at [38, 198] on div "Highlight" at bounding box center [40, 237] width 15 height 3
click at [12, 198] on icon at bounding box center [11, 214] width 5 height 5
click at [291, 198] on icon at bounding box center [292, 237] width 5 height 5
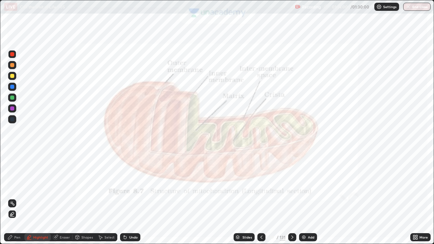
click at [291, 198] on icon at bounding box center [292, 237] width 5 height 5
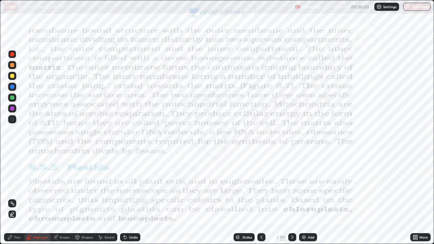
click at [16, 198] on div "Pen" at bounding box center [17, 237] width 6 height 3
click at [16, 198] on div "Pen" at bounding box center [14, 237] width 20 height 8
click at [262, 198] on icon at bounding box center [261, 237] width 5 height 5
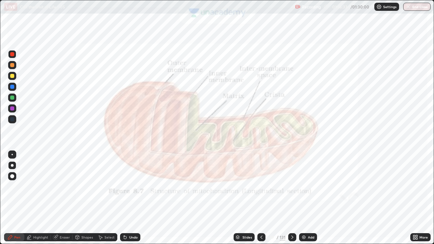
click at [414, 198] on icon at bounding box center [414, 236] width 2 height 2
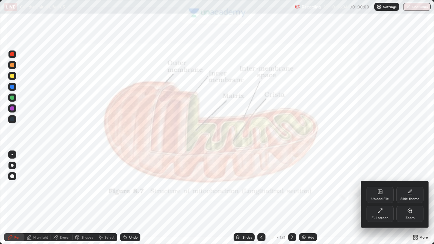
click at [386, 198] on div "Full screen" at bounding box center [380, 217] width 17 height 3
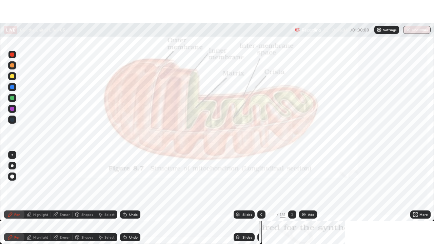
scroll to position [33718, 33483]
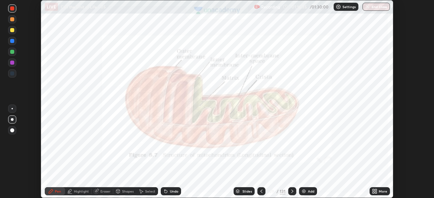
click at [375, 190] on icon at bounding box center [376, 191] width 2 height 2
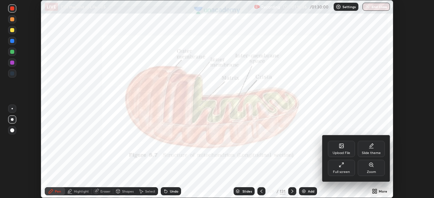
click at [348, 167] on div "Full screen" at bounding box center [341, 168] width 27 height 16
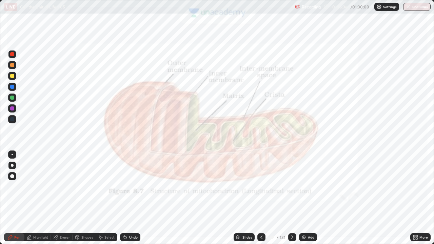
scroll to position [244, 434]
click at [312, 198] on div "Add" at bounding box center [311, 237] width 6 height 3
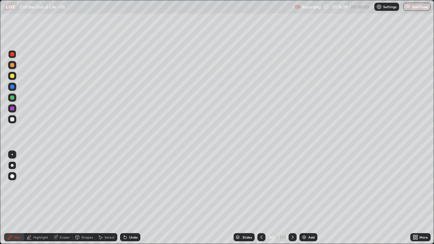
click at [15, 198] on div "Pen" at bounding box center [17, 237] width 6 height 3
click at [12, 164] on div at bounding box center [12, 165] width 3 height 3
click at [12, 166] on div at bounding box center [12, 165] width 3 height 3
click at [14, 198] on div "Pen" at bounding box center [14, 237] width 20 height 8
click at [15, 165] on div at bounding box center [12, 165] width 8 height 8
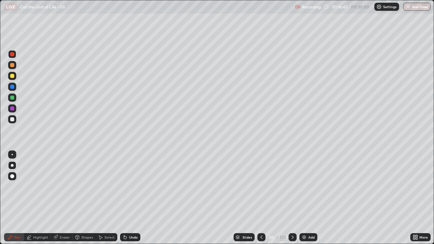
click at [12, 109] on div at bounding box center [12, 108] width 4 height 4
click at [13, 120] on div at bounding box center [12, 119] width 4 height 4
click at [417, 7] on button "End Class" at bounding box center [417, 7] width 27 height 8
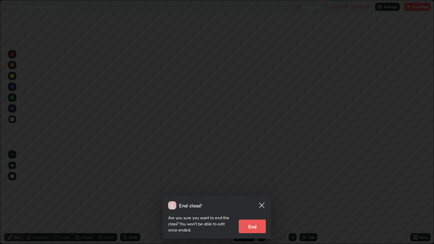
click at [254, 198] on button "End" at bounding box center [252, 227] width 27 height 14
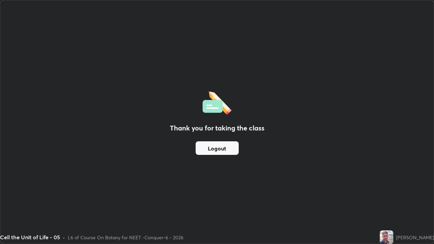
click at [219, 149] on button "Logout" at bounding box center [217, 148] width 43 height 14
